Goal: Book appointment/travel/reservation

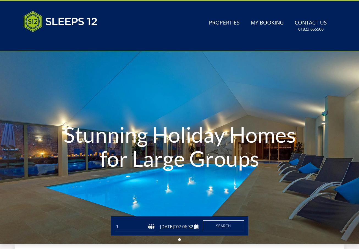
type input "[DATE]"
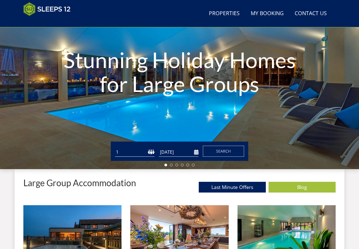
scroll to position [74, 0]
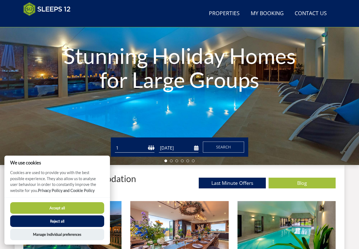
select select "7"
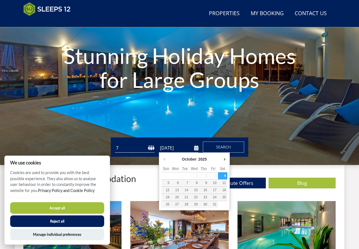
click at [196, 151] on input "[DATE]" at bounding box center [179, 147] width 40 height 9
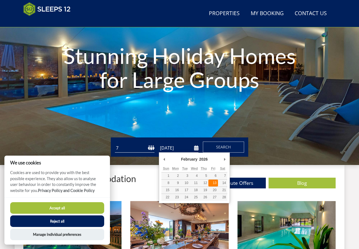
type input "[DATE]"
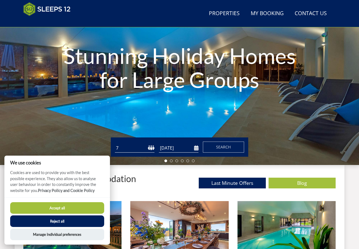
click at [50, 227] on button "Reject all" at bounding box center [57, 221] width 94 height 12
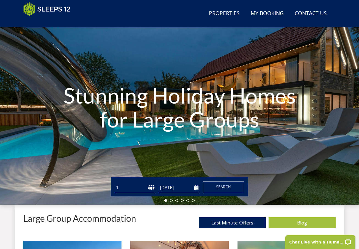
select select "7"
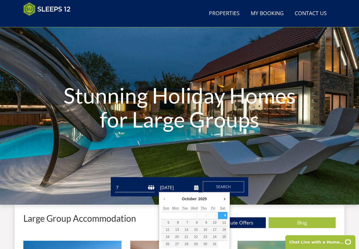
click at [196, 186] on input "[DATE]" at bounding box center [179, 187] width 40 height 9
type input "[DATE]"
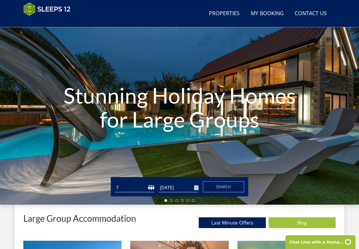
click at [224, 192] on div "Guests 1 2 3 4 5 6 7 8 9 10 11 12 13 14 15 16 17 18 19 20 21 22 23 24 25 26 27 …" at bounding box center [180, 186] width 138 height 19
click at [226, 186] on span "Search" at bounding box center [223, 186] width 15 height 5
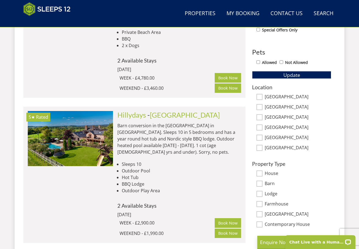
scroll to position [312, 0]
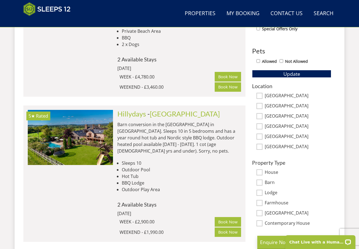
click at [264, 138] on div "[GEOGRAPHIC_DATA]" at bounding box center [291, 137] width 79 height 6
click at [261, 138] on input "[GEOGRAPHIC_DATA]" at bounding box center [260, 136] width 6 height 6
checkbox input "true"
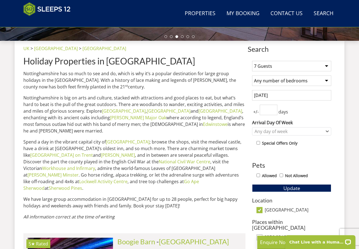
scroll to position [187, 0]
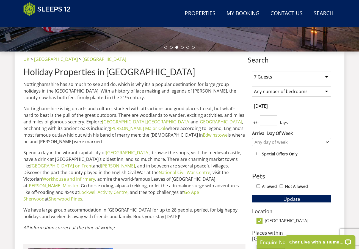
select select "7"
